Goal: Check status: Check status

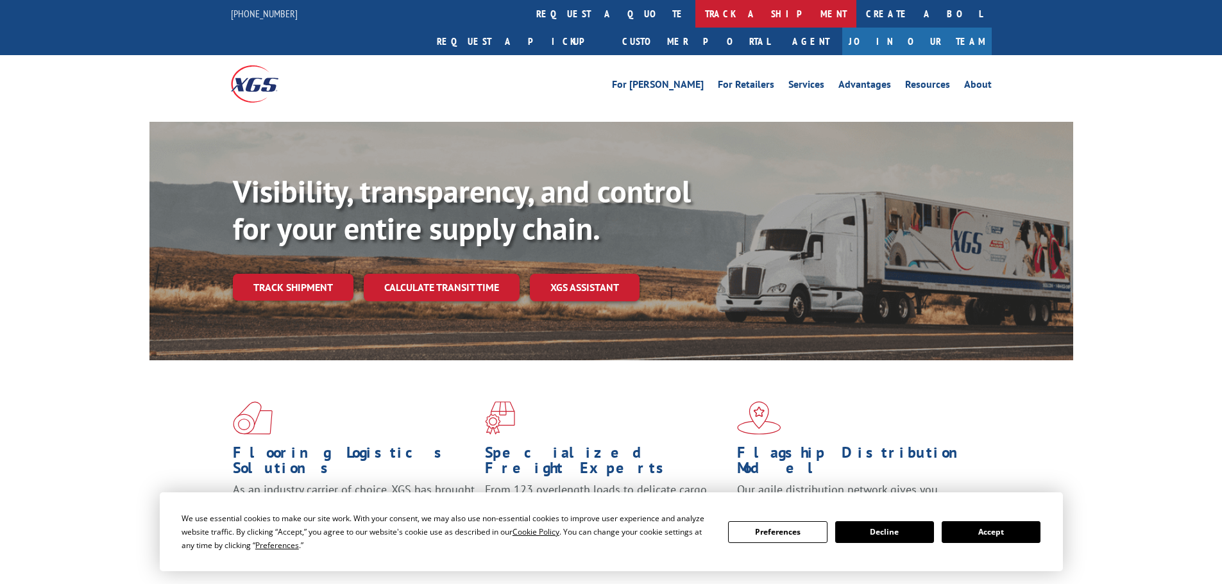
click at [695, 15] on link "track a shipment" at bounding box center [775, 14] width 161 height 28
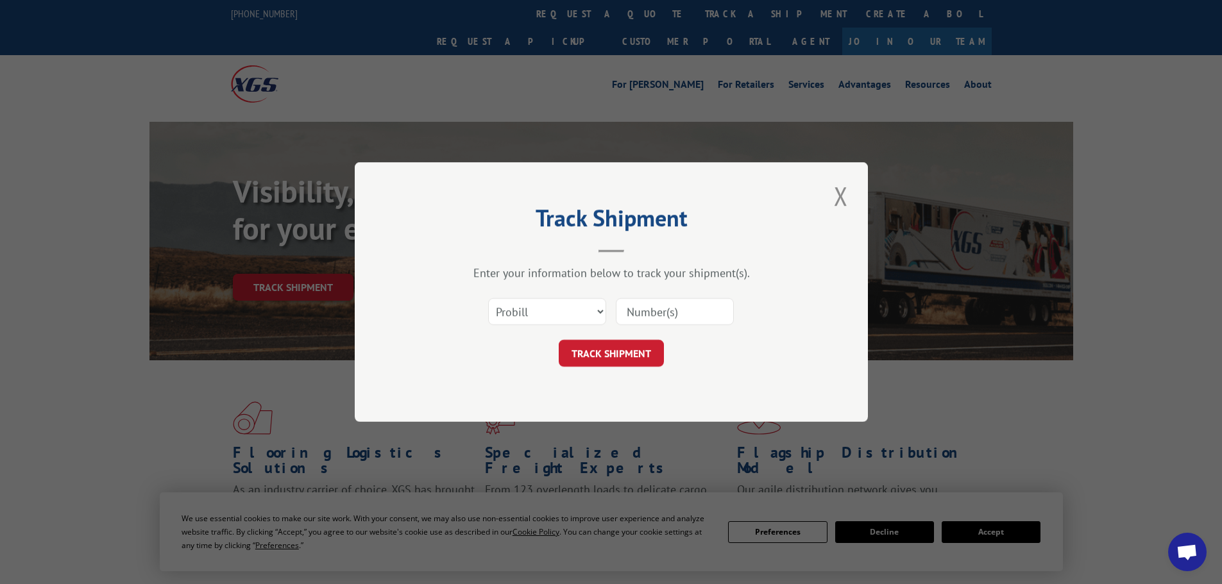
click at [661, 310] on input at bounding box center [675, 311] width 118 height 27
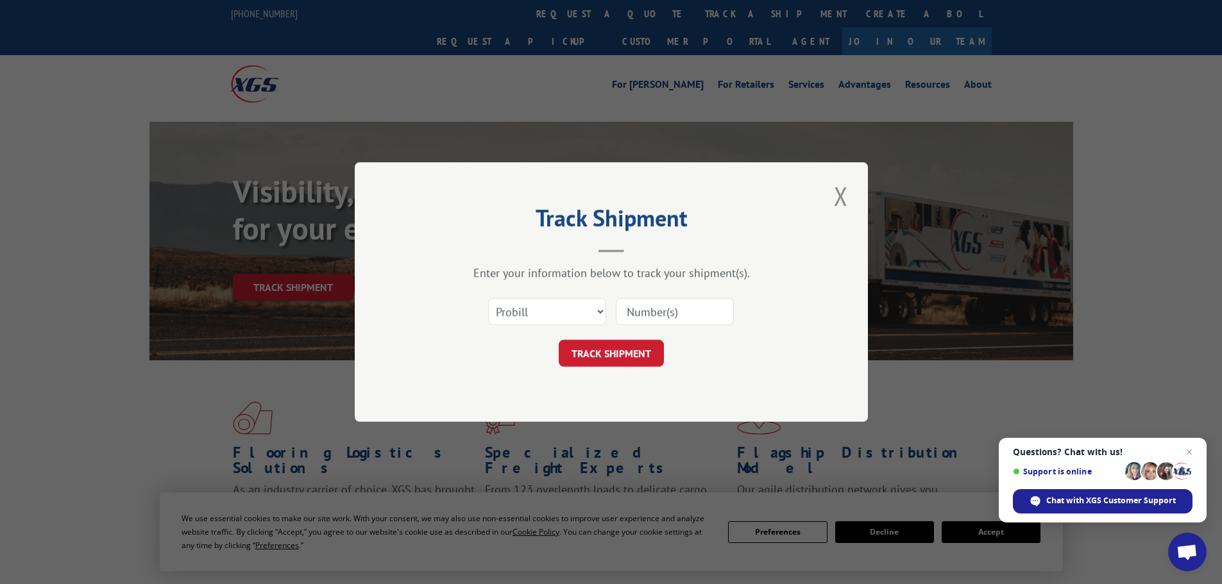
paste input "17153128"
type input "17153128"
click at [641, 360] on button "TRACK SHIPMENT" at bounding box center [611, 353] width 105 height 27
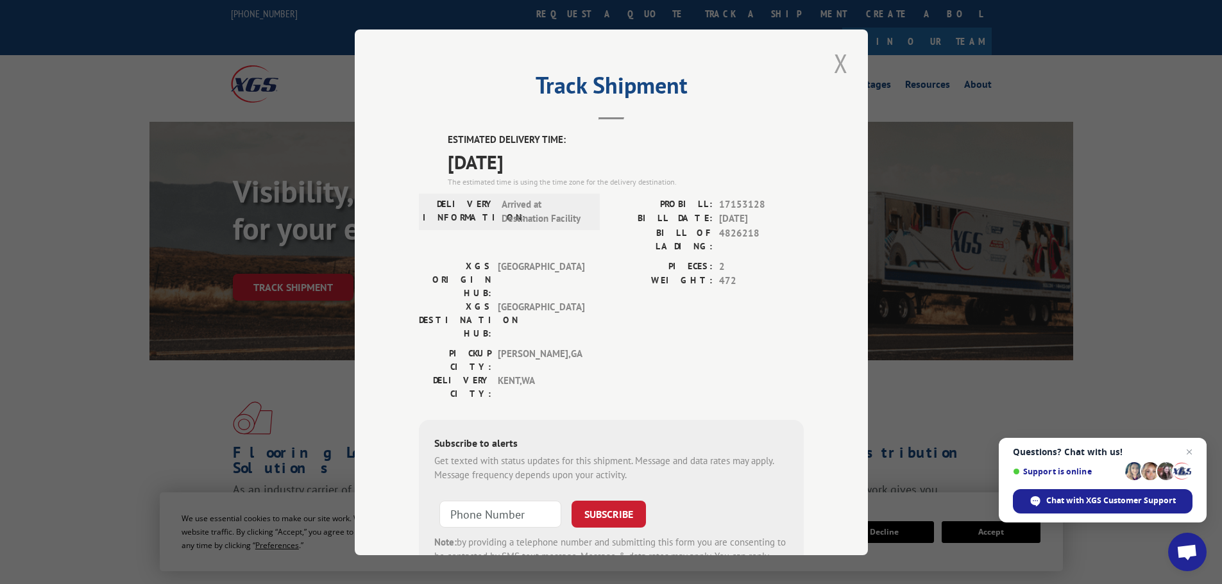
click at [833, 61] on button "Close modal" at bounding box center [841, 63] width 22 height 35
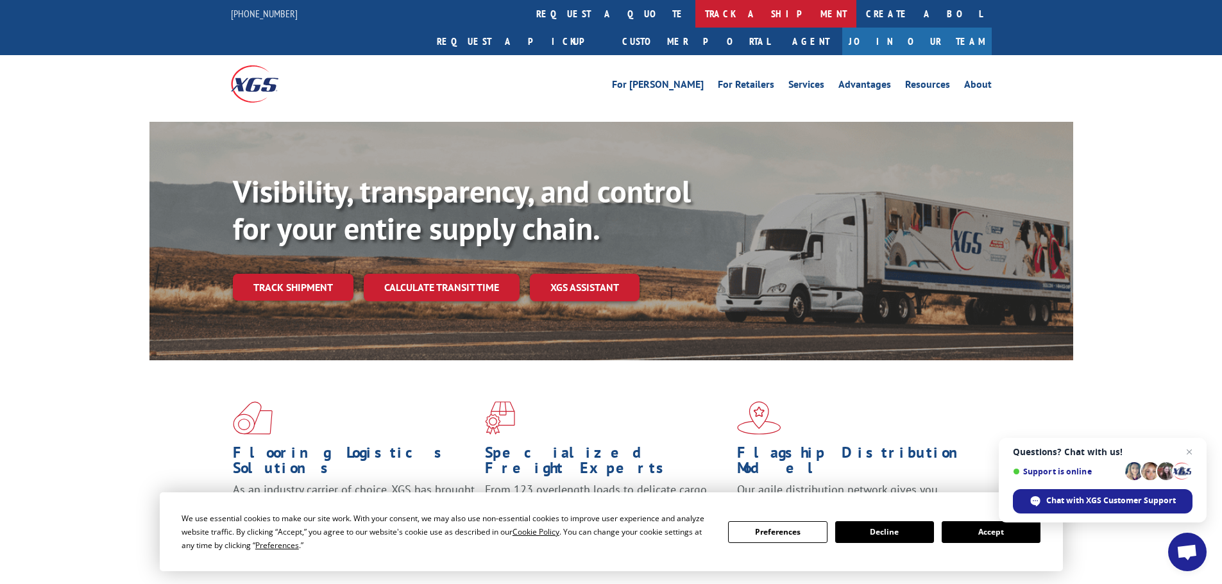
click at [695, 12] on link "track a shipment" at bounding box center [775, 14] width 161 height 28
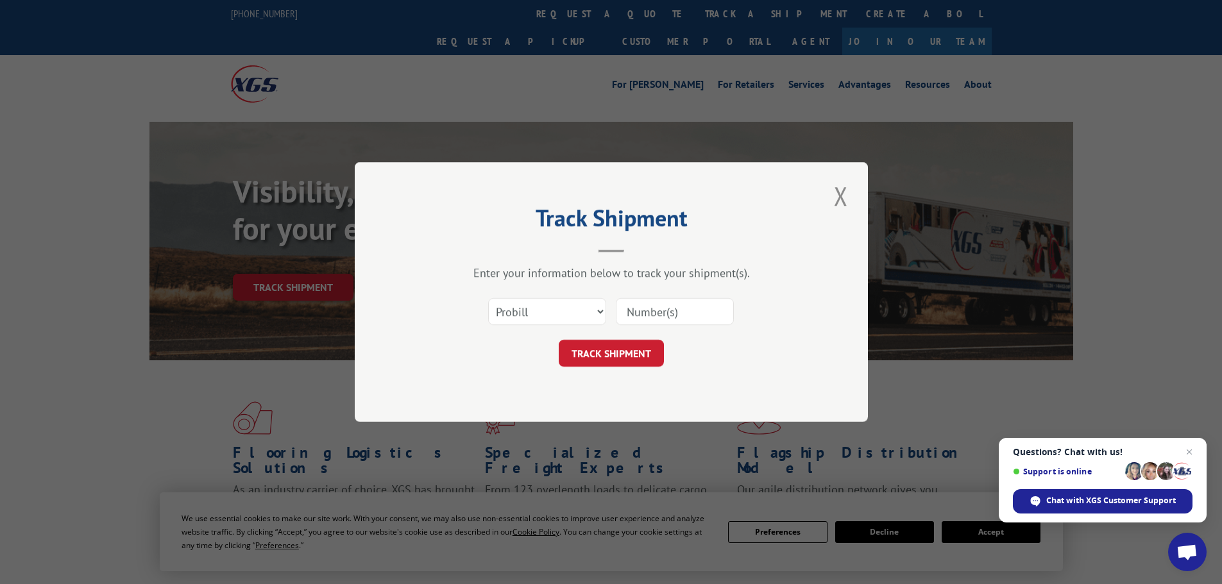
paste input "17308196"
type input "17308196"
click at [636, 355] on button "TRACK SHIPMENT" at bounding box center [611, 353] width 105 height 27
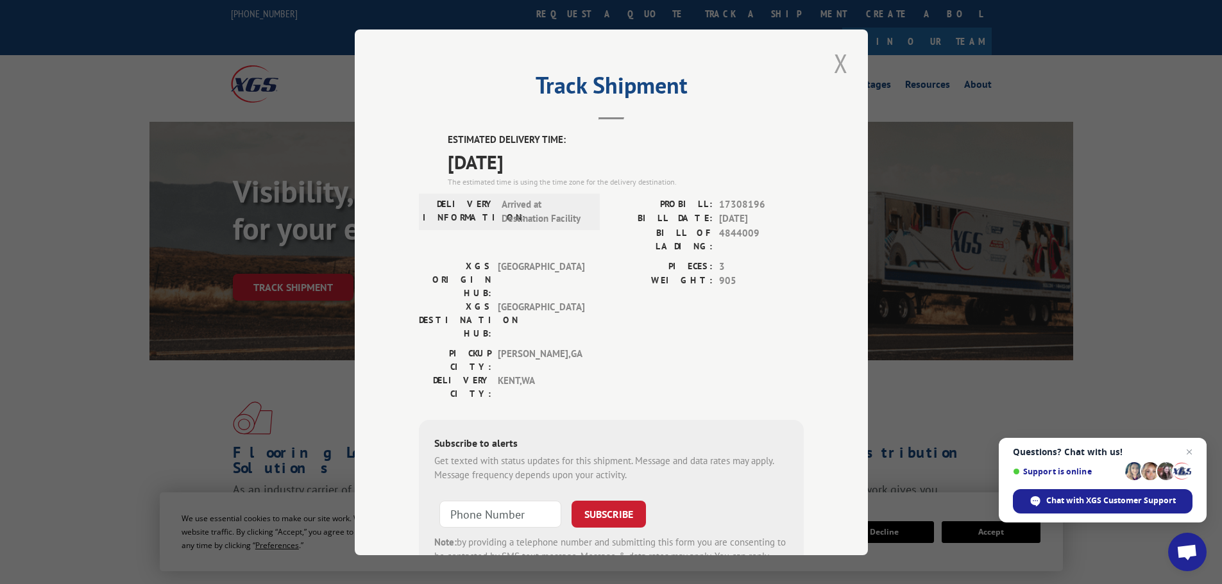
click at [845, 67] on button "Close modal" at bounding box center [841, 63] width 22 height 35
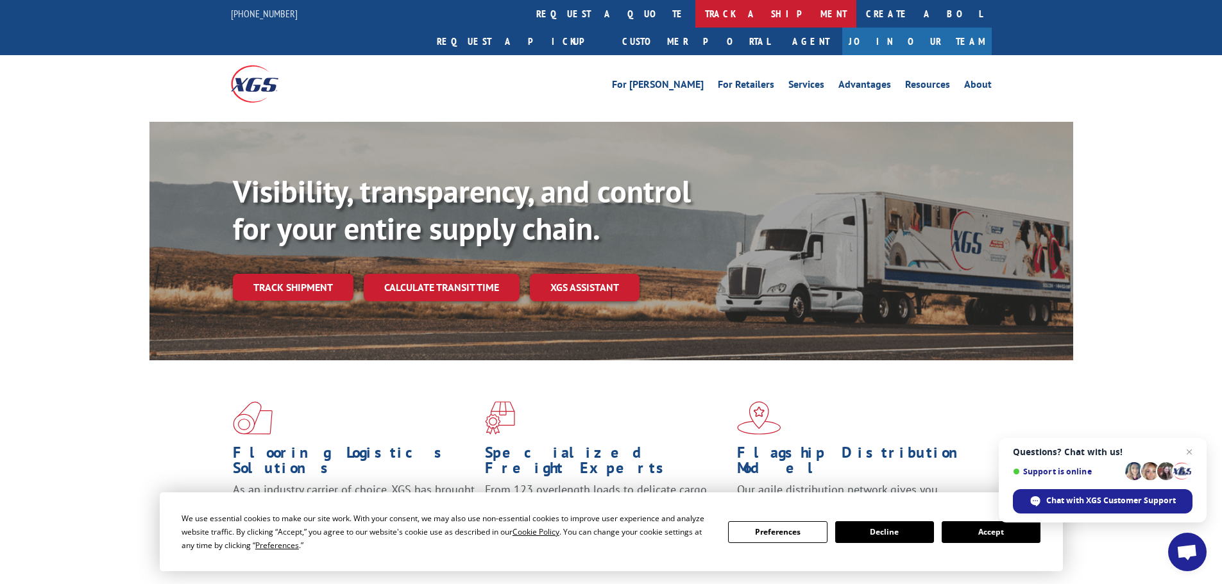
click at [695, 10] on link "track a shipment" at bounding box center [775, 14] width 161 height 28
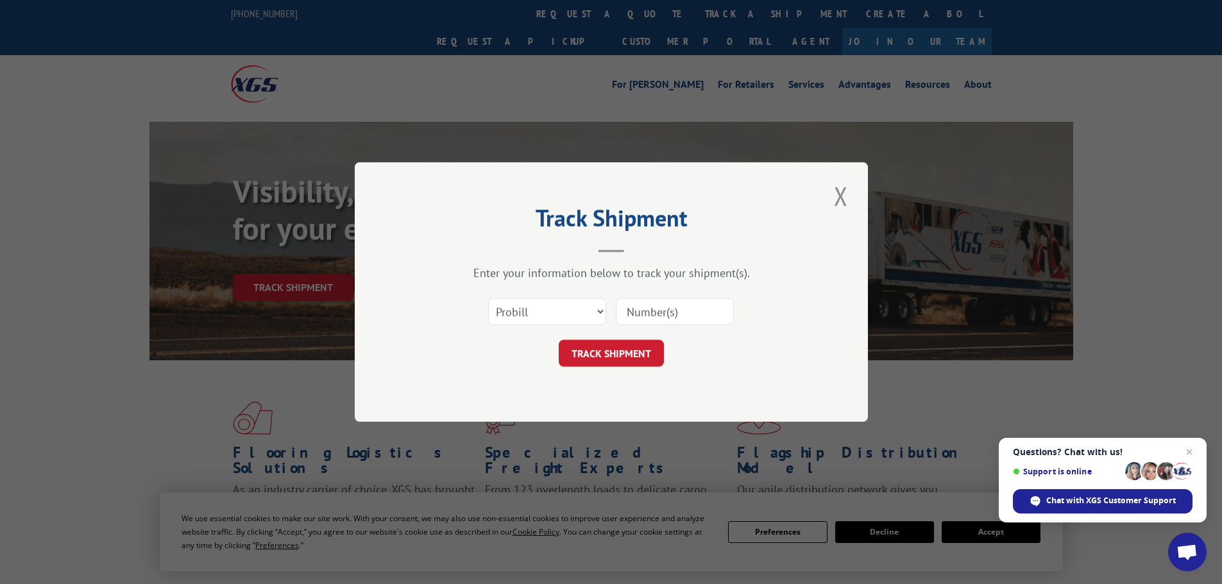
click at [657, 307] on input at bounding box center [675, 311] width 118 height 27
paste input "17308144"
type input "17308144"
click at [636, 353] on button "TRACK SHIPMENT" at bounding box center [611, 353] width 105 height 27
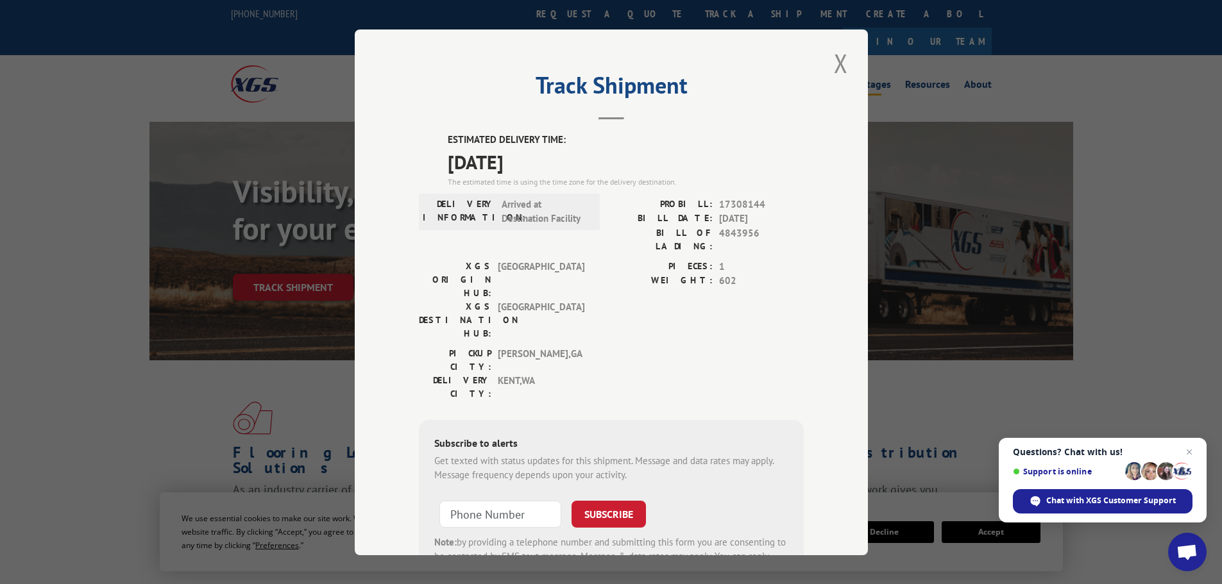
click at [836, 60] on button "Close modal" at bounding box center [841, 63] width 22 height 35
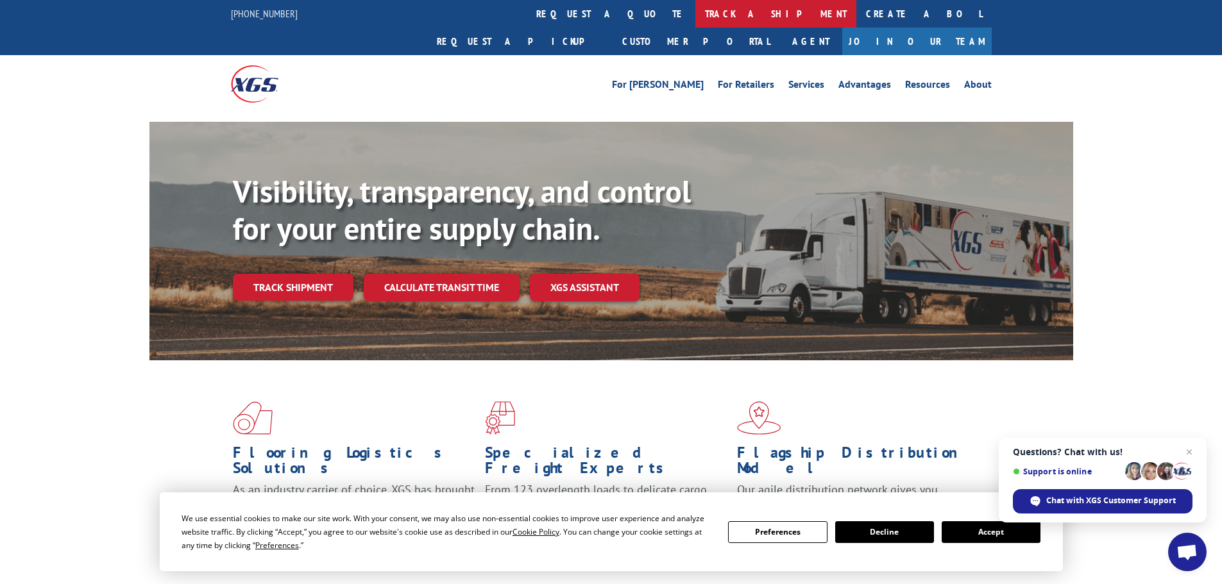
click at [695, 19] on link "track a shipment" at bounding box center [775, 14] width 161 height 28
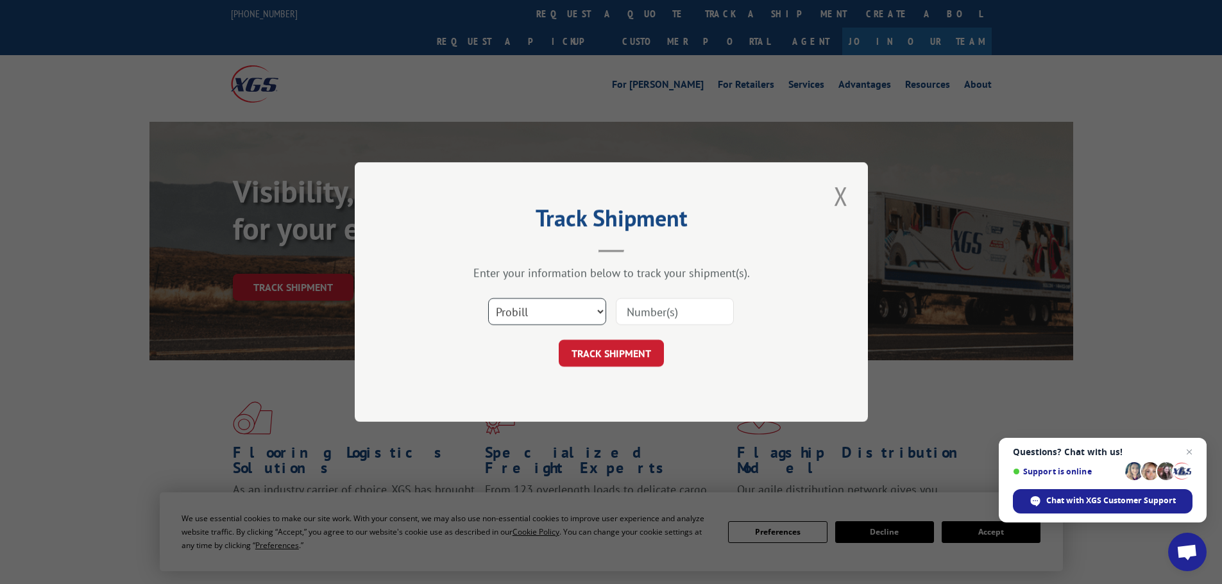
click at [544, 311] on select "Select category... Probill BOL PO" at bounding box center [547, 311] width 118 height 27
click at [539, 314] on select "Select category... Probill BOL PO" at bounding box center [547, 311] width 118 height 27
select select "bol"
click at [488, 298] on select "Select category... Probill BOL PO" at bounding box center [547, 311] width 118 height 27
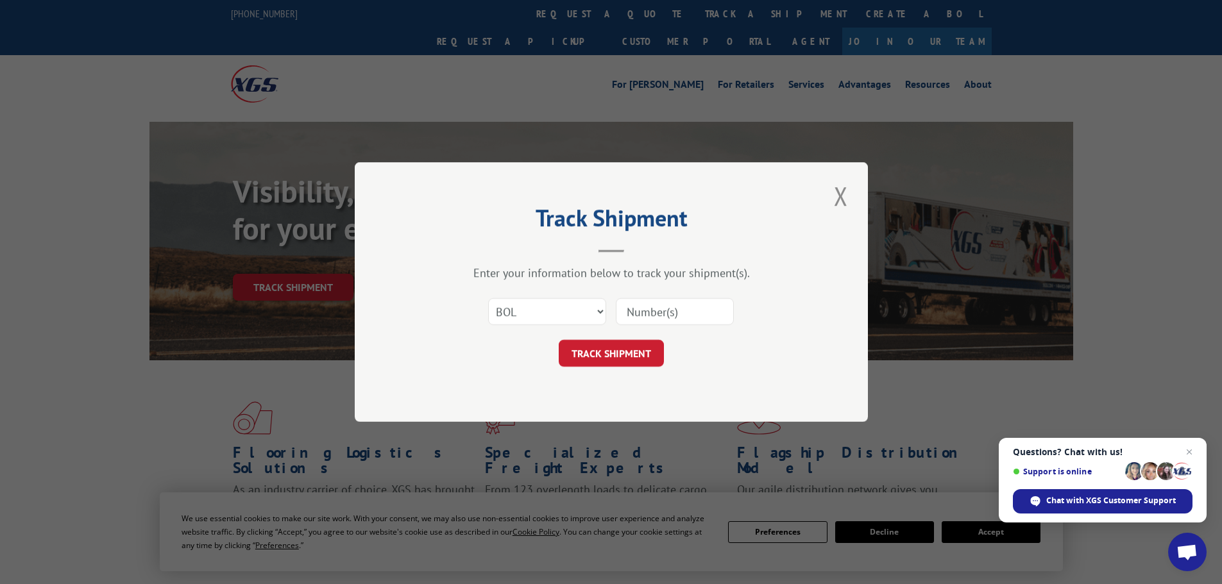
click at [670, 299] on input at bounding box center [675, 311] width 118 height 27
paste input "975662"
type input "975662"
click at [618, 357] on button "TRACK SHIPMENT" at bounding box center [611, 353] width 105 height 27
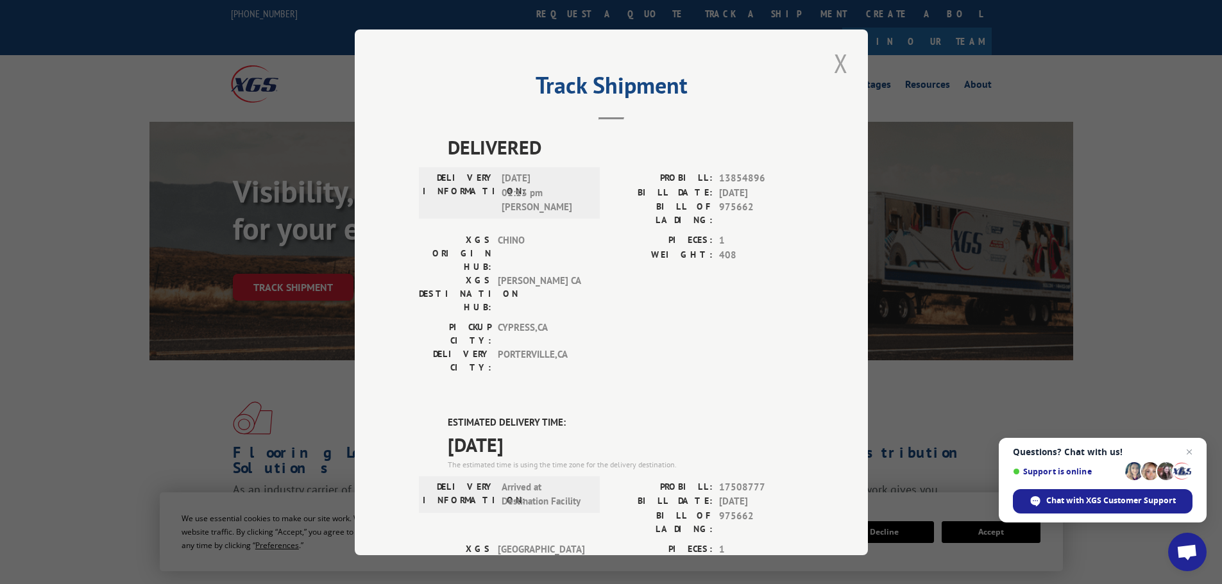
click at [836, 63] on button "Close modal" at bounding box center [841, 63] width 22 height 35
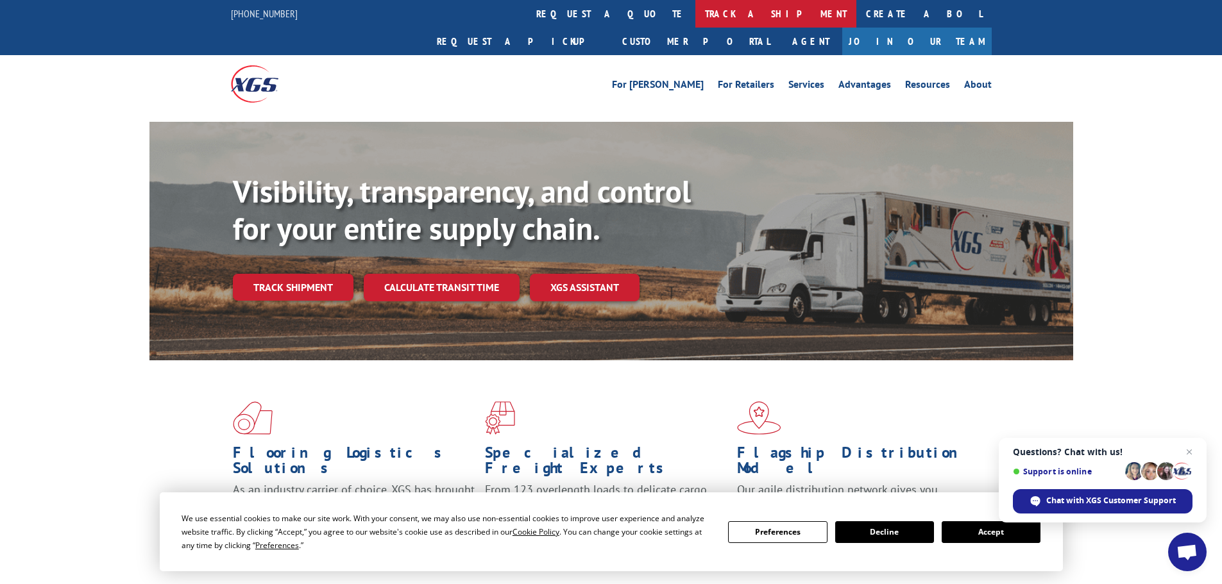
click at [695, 15] on link "track a shipment" at bounding box center [775, 14] width 161 height 28
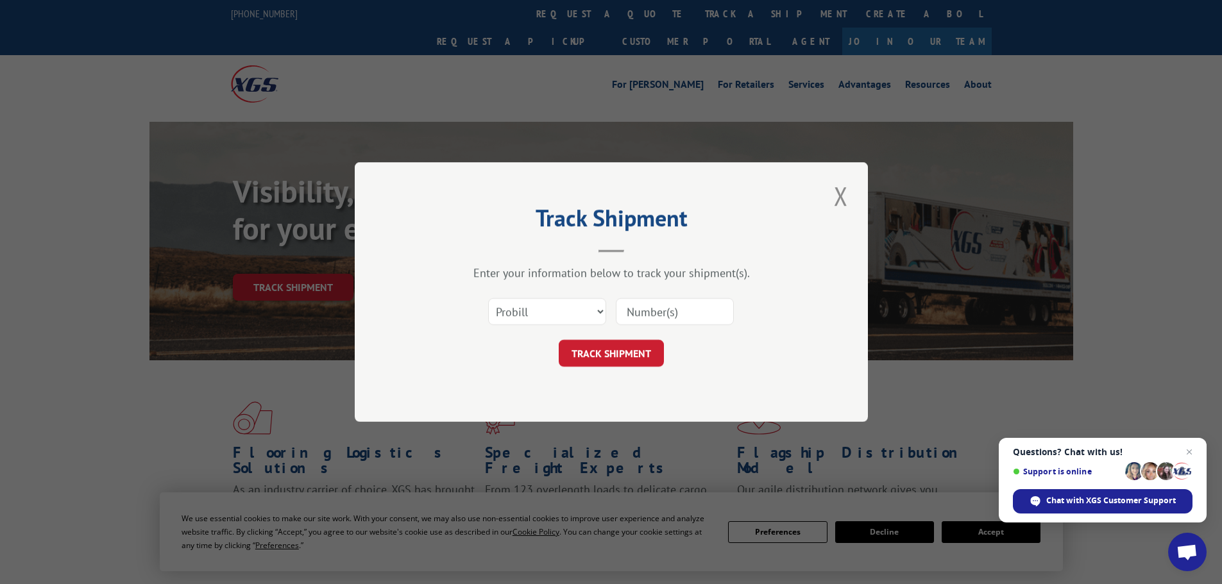
click at [637, 313] on input at bounding box center [675, 311] width 118 height 27
paste input "16754455"
type input "16754455"
click at [618, 355] on button "TRACK SHIPMENT" at bounding box center [611, 353] width 105 height 27
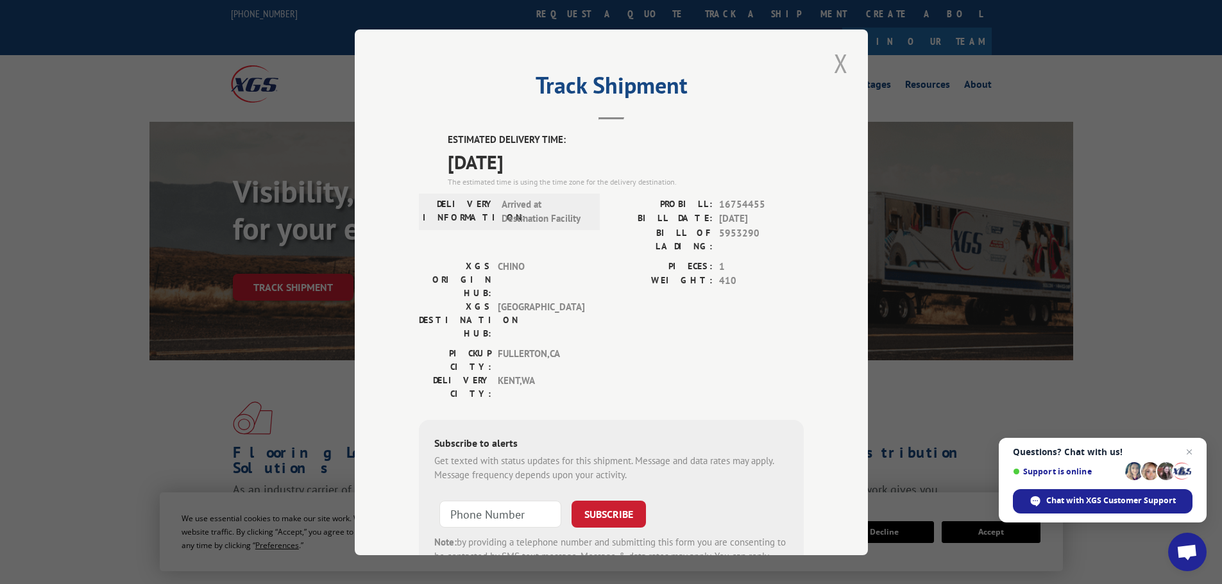
click at [838, 61] on button "Close modal" at bounding box center [841, 63] width 22 height 35
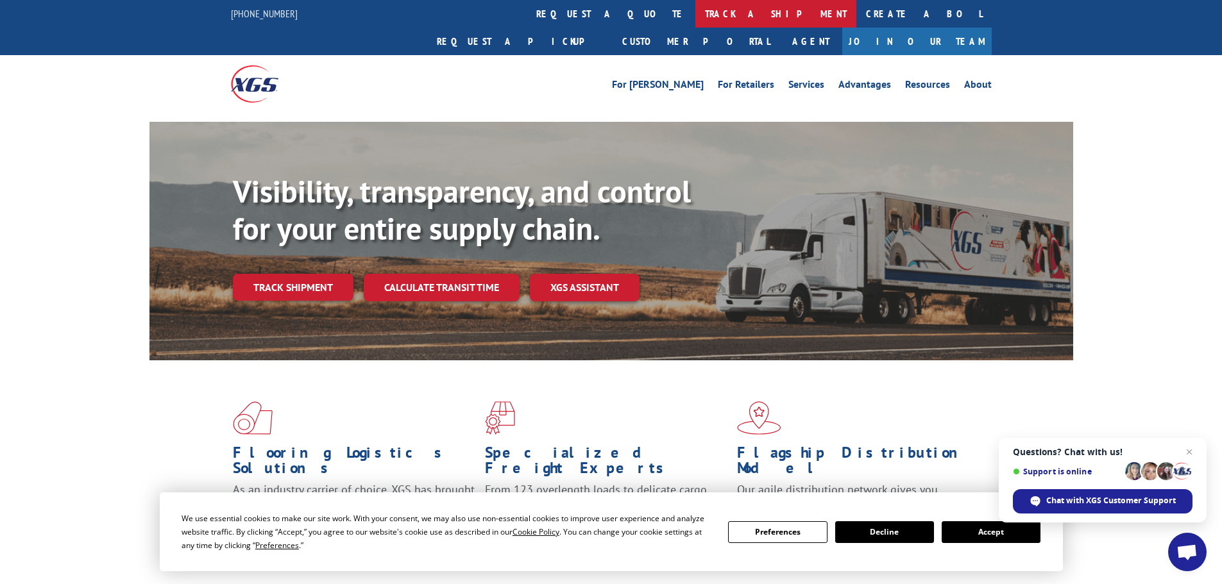
click at [695, 13] on link "track a shipment" at bounding box center [775, 14] width 161 height 28
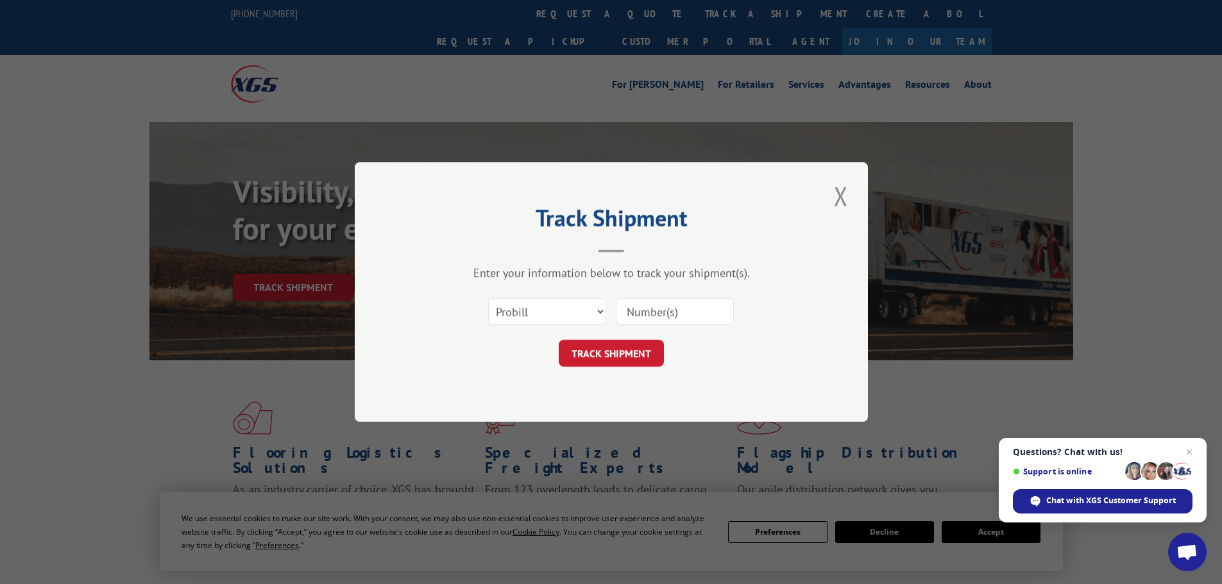
click at [642, 313] on input at bounding box center [675, 311] width 118 height 27
type input "03545678"
click button "TRACK SHIPMENT" at bounding box center [611, 353] width 105 height 27
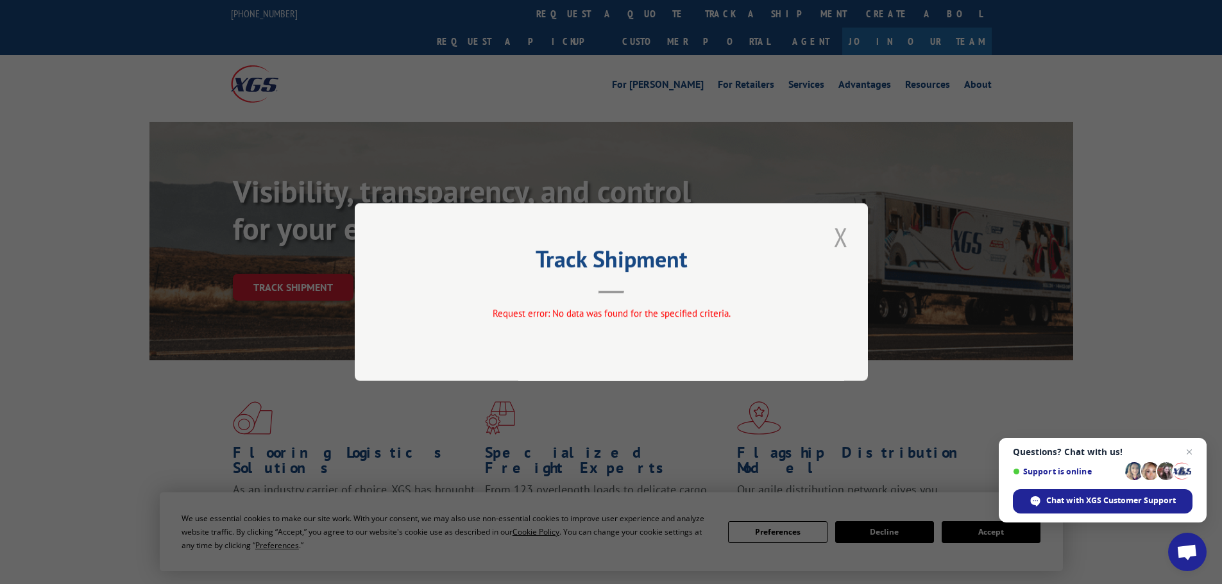
click at [845, 235] on button "Close modal" at bounding box center [841, 236] width 22 height 35
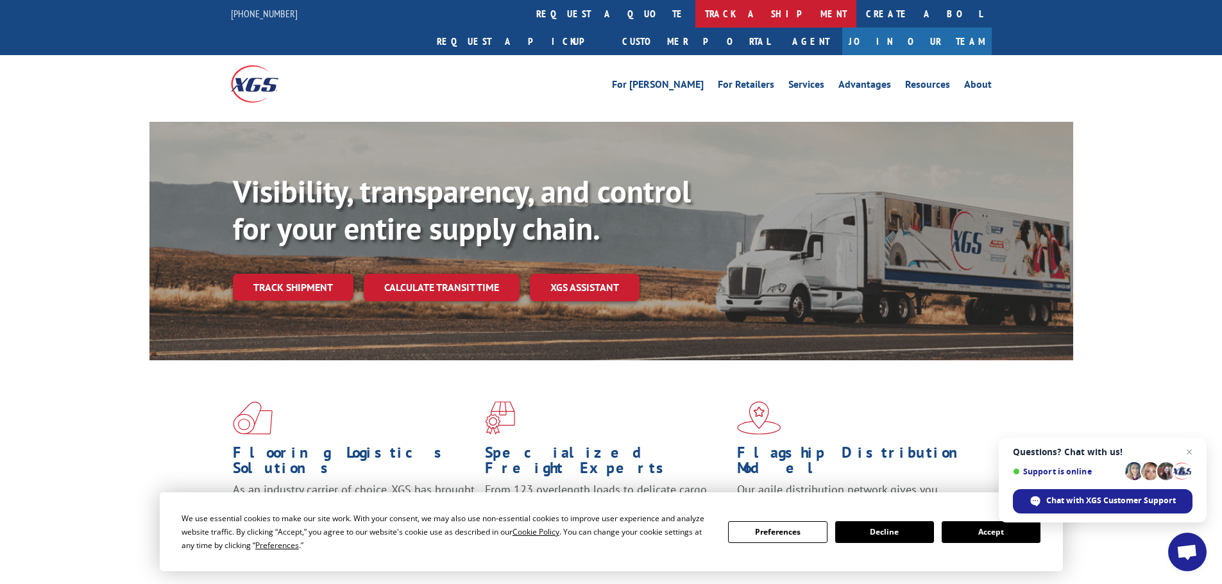
click at [695, 12] on link "track a shipment" at bounding box center [775, 14] width 161 height 28
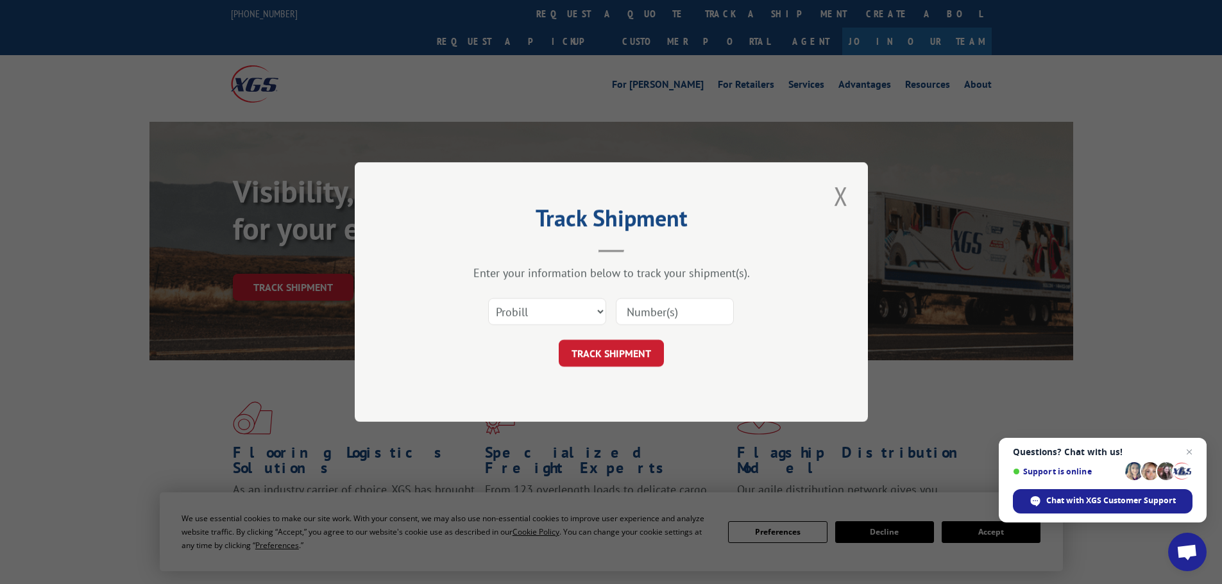
click at [677, 312] on input at bounding box center [675, 311] width 118 height 27
type input "03545678"
click at [559, 340] on button "TRACK SHIPMENT" at bounding box center [611, 353] width 105 height 27
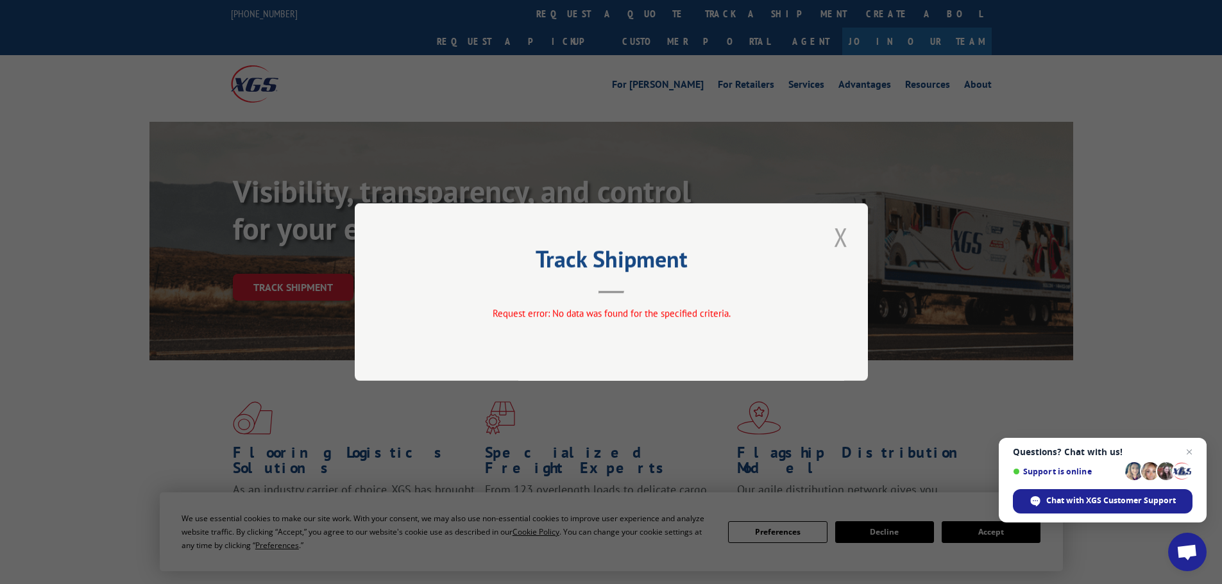
click at [851, 230] on button "Close modal" at bounding box center [841, 236] width 22 height 35
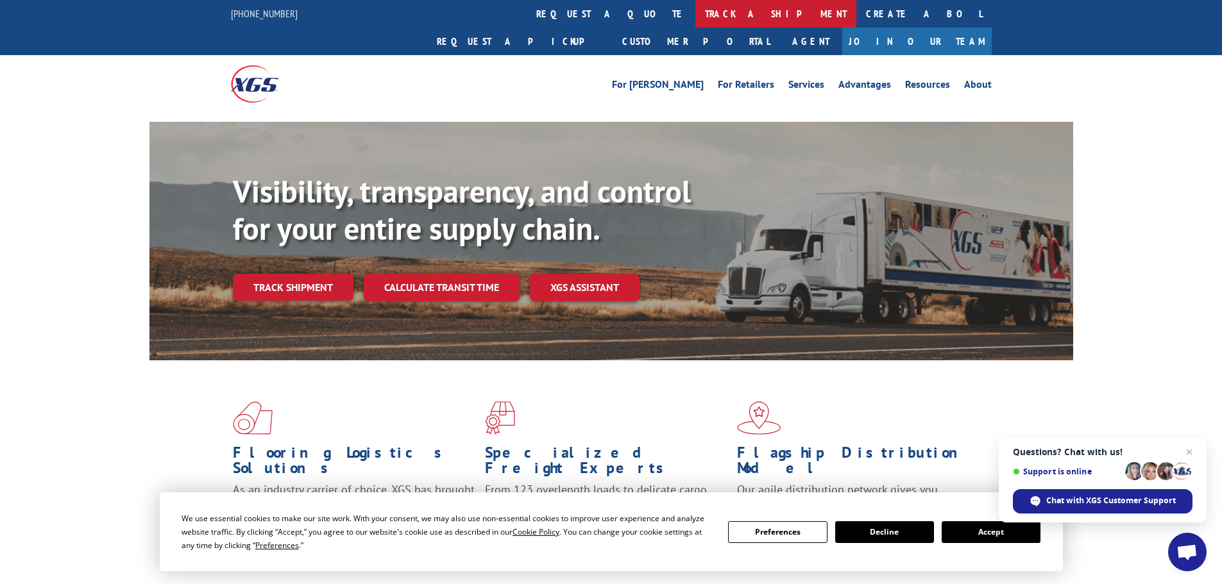
click at [695, 16] on link "track a shipment" at bounding box center [775, 14] width 161 height 28
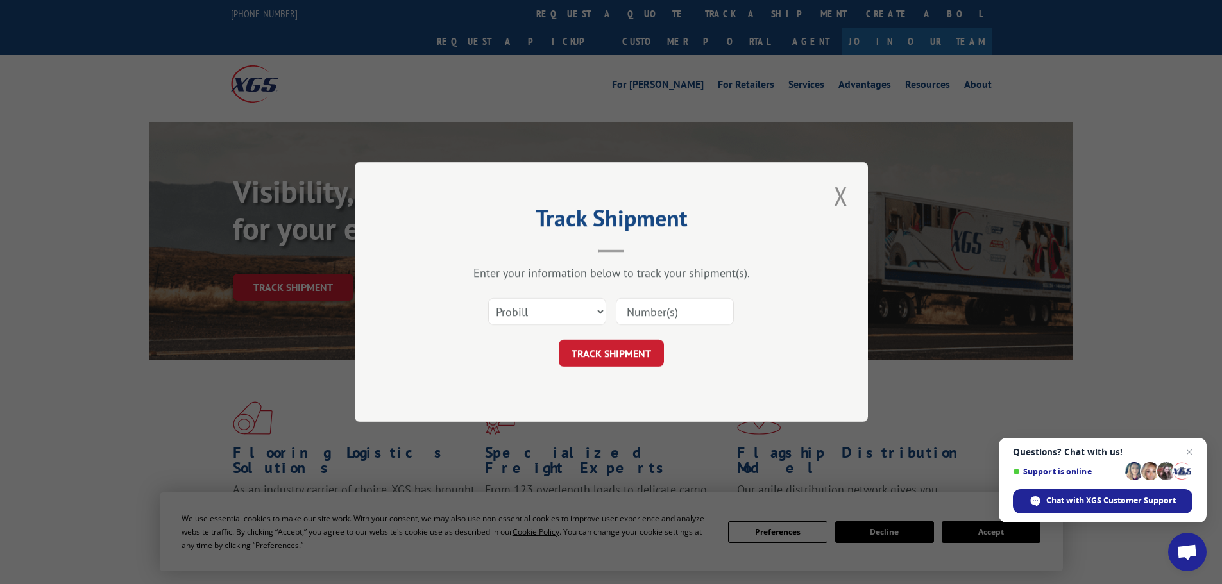
click at [639, 307] on input at bounding box center [675, 311] width 118 height 27
click at [541, 322] on select "Select category... Probill BOL PO" at bounding box center [547, 311] width 118 height 27
select select "po"
click at [488, 298] on select "Select category... Probill BOL PO" at bounding box center [547, 311] width 118 height 27
click at [662, 310] on input at bounding box center [675, 311] width 118 height 27
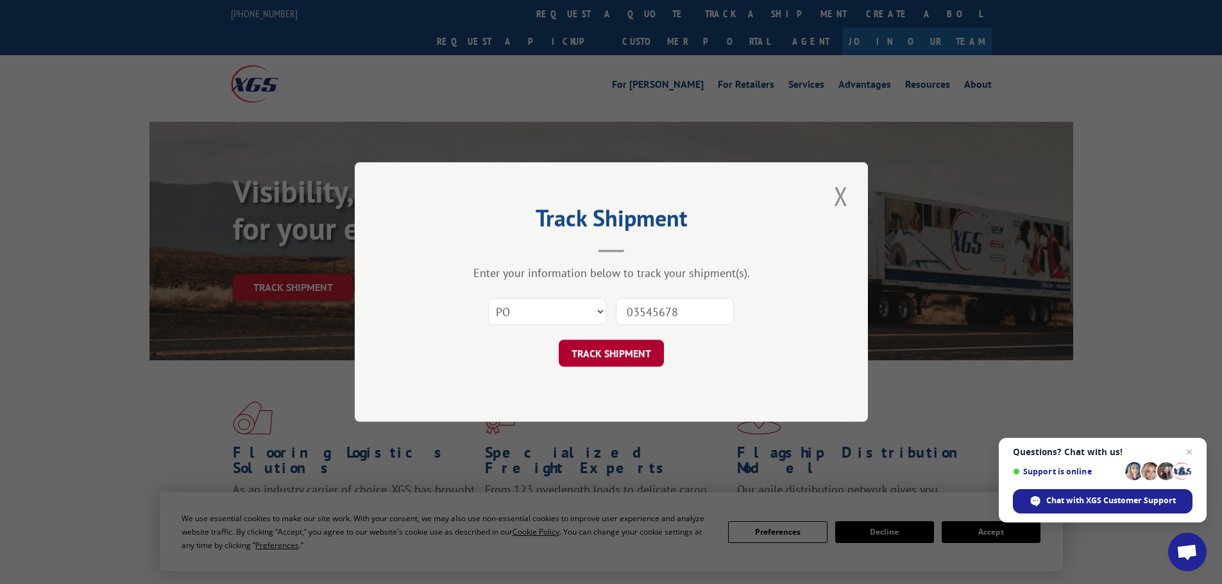
type input "03545678"
click at [630, 351] on button "TRACK SHIPMENT" at bounding box center [611, 353] width 105 height 27
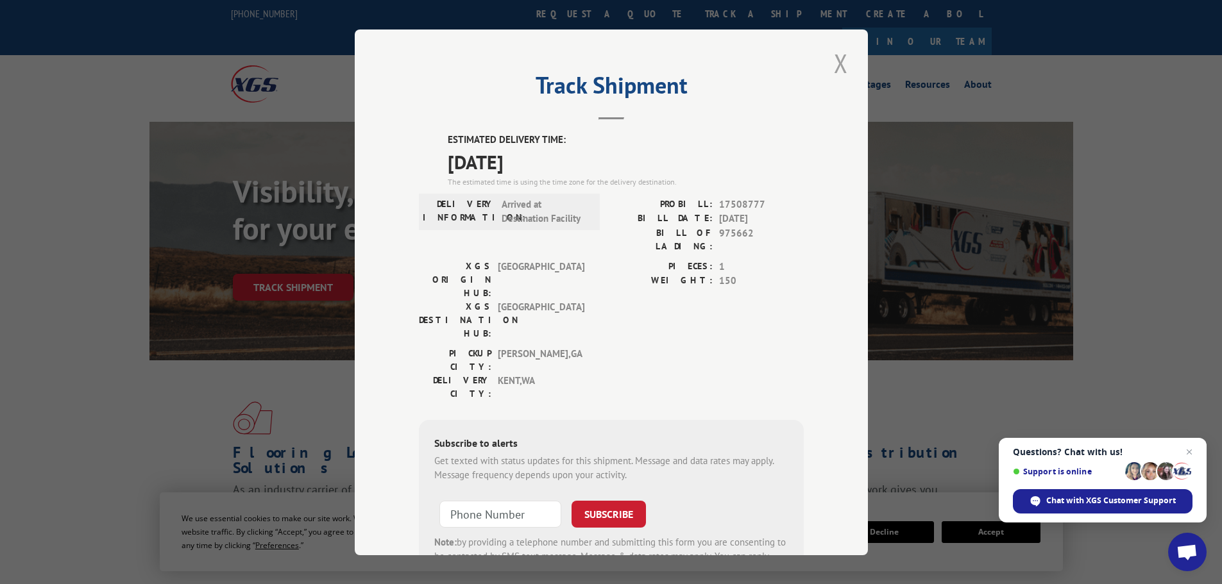
click at [833, 64] on button "Close modal" at bounding box center [841, 63] width 22 height 35
